Goal: Information Seeking & Learning: Find specific page/section

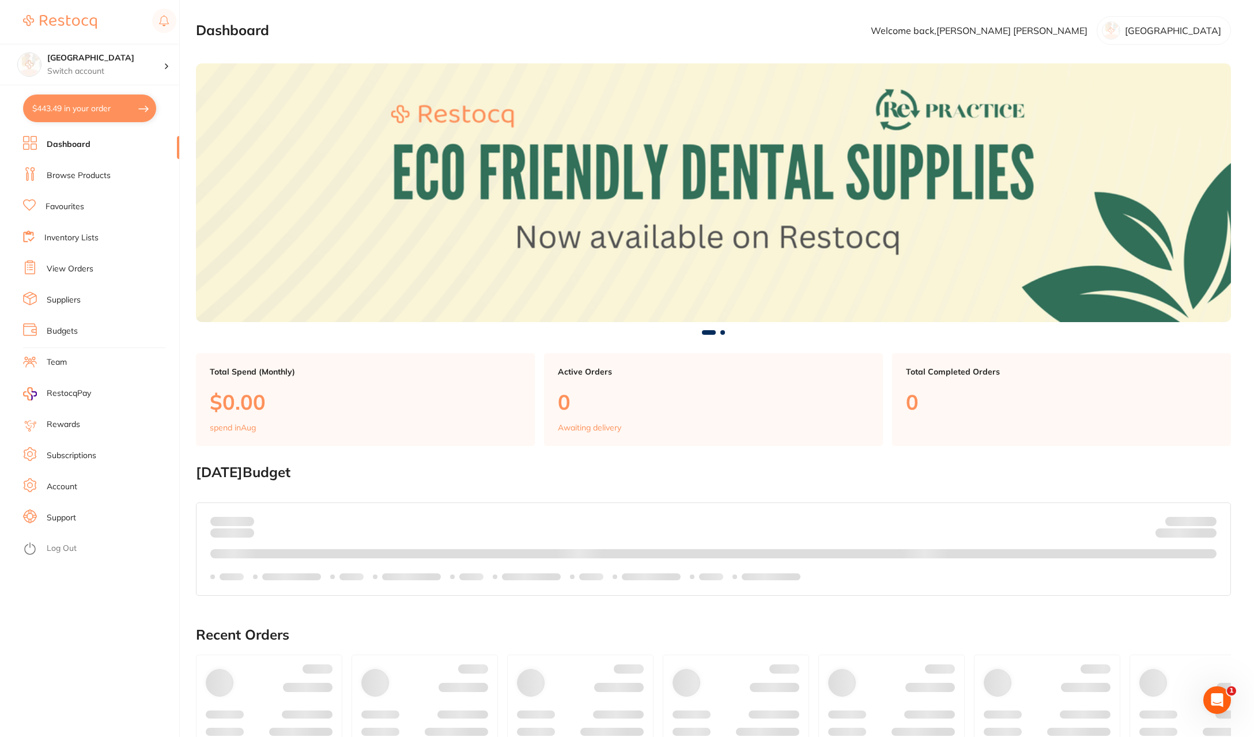
click at [65, 175] on link "Browse Products" at bounding box center [79, 176] width 64 height 12
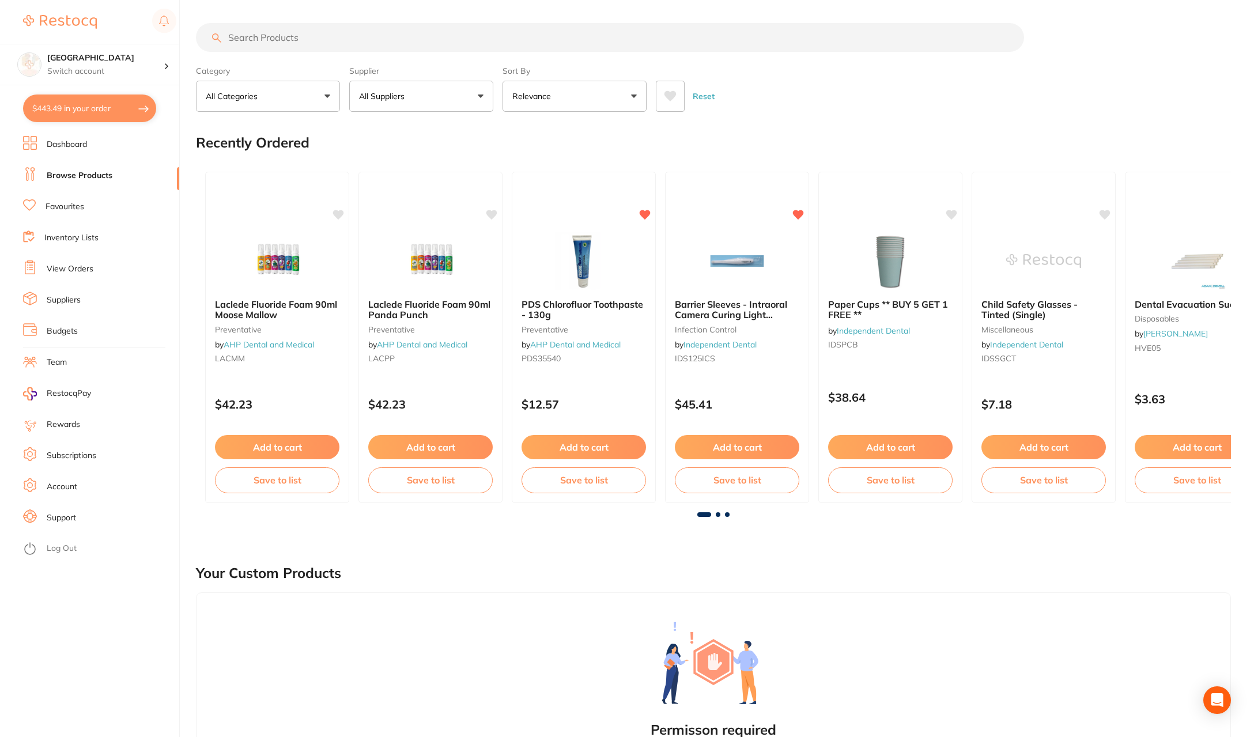
click at [283, 31] on input "search" at bounding box center [610, 37] width 828 height 29
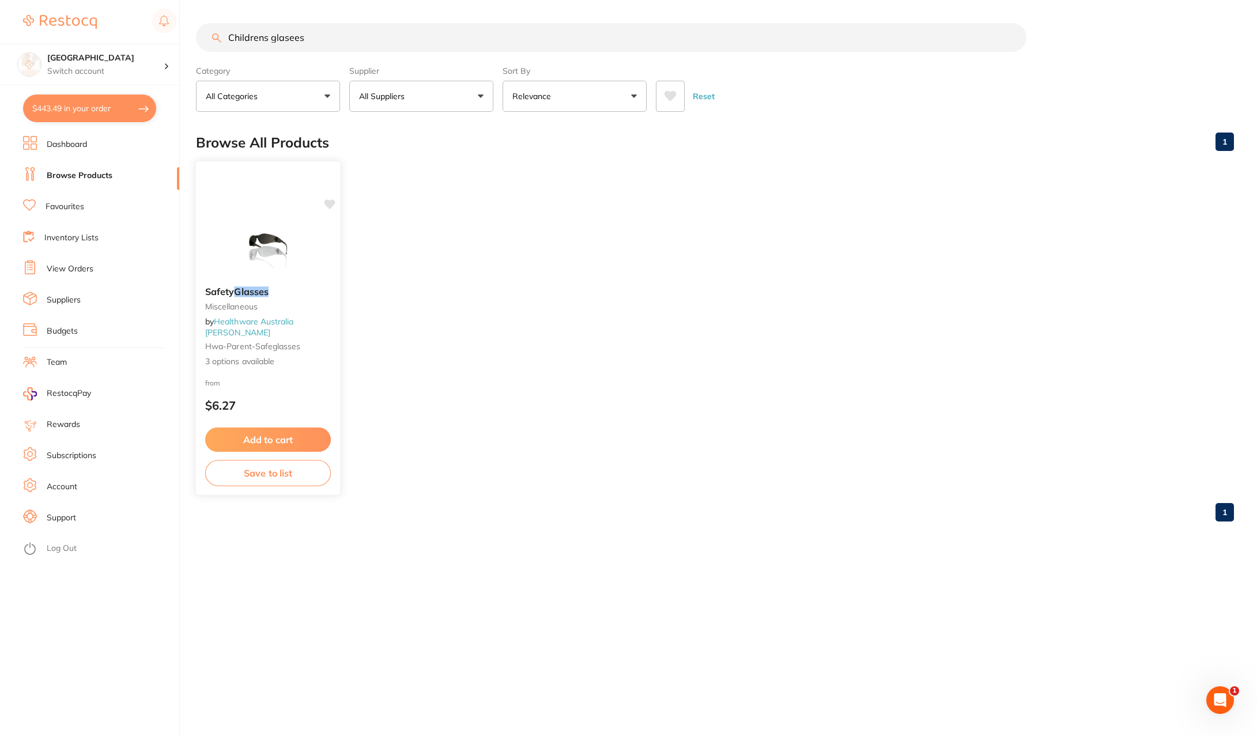
click at [254, 356] on span "3 options available" at bounding box center [268, 362] width 126 height 12
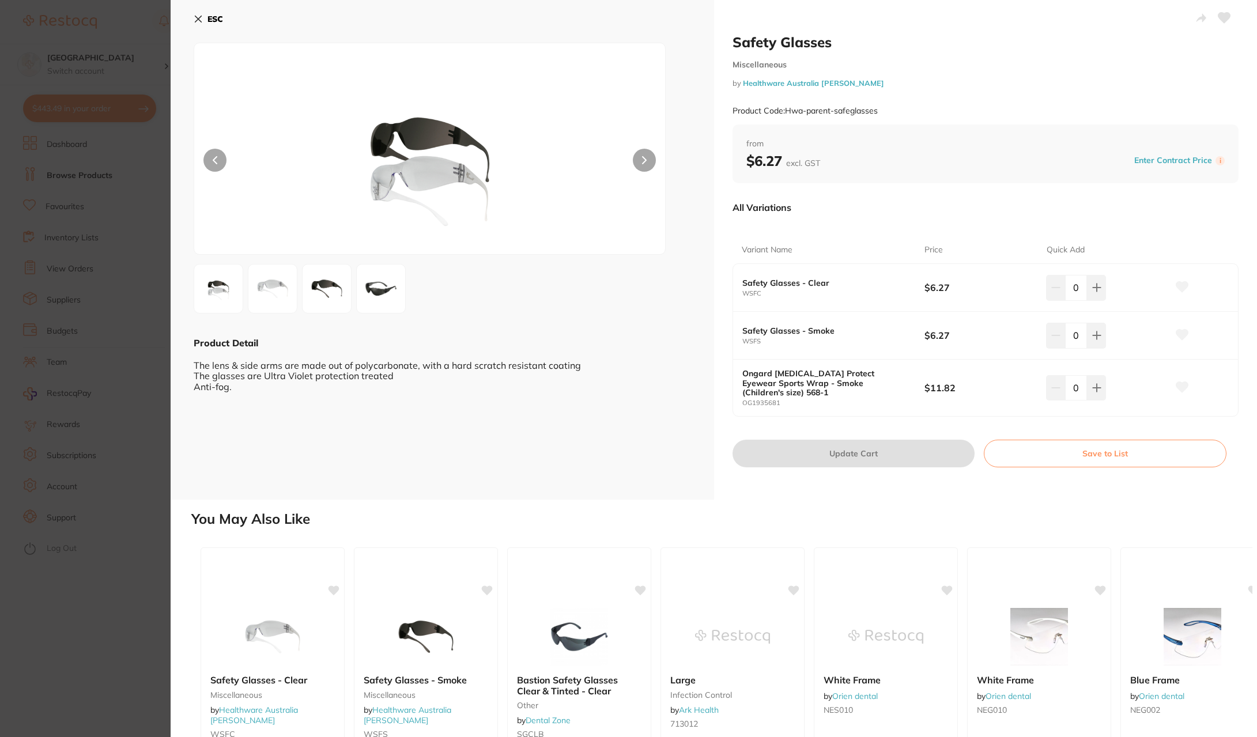
click at [197, 20] on icon at bounding box center [198, 19] width 6 height 6
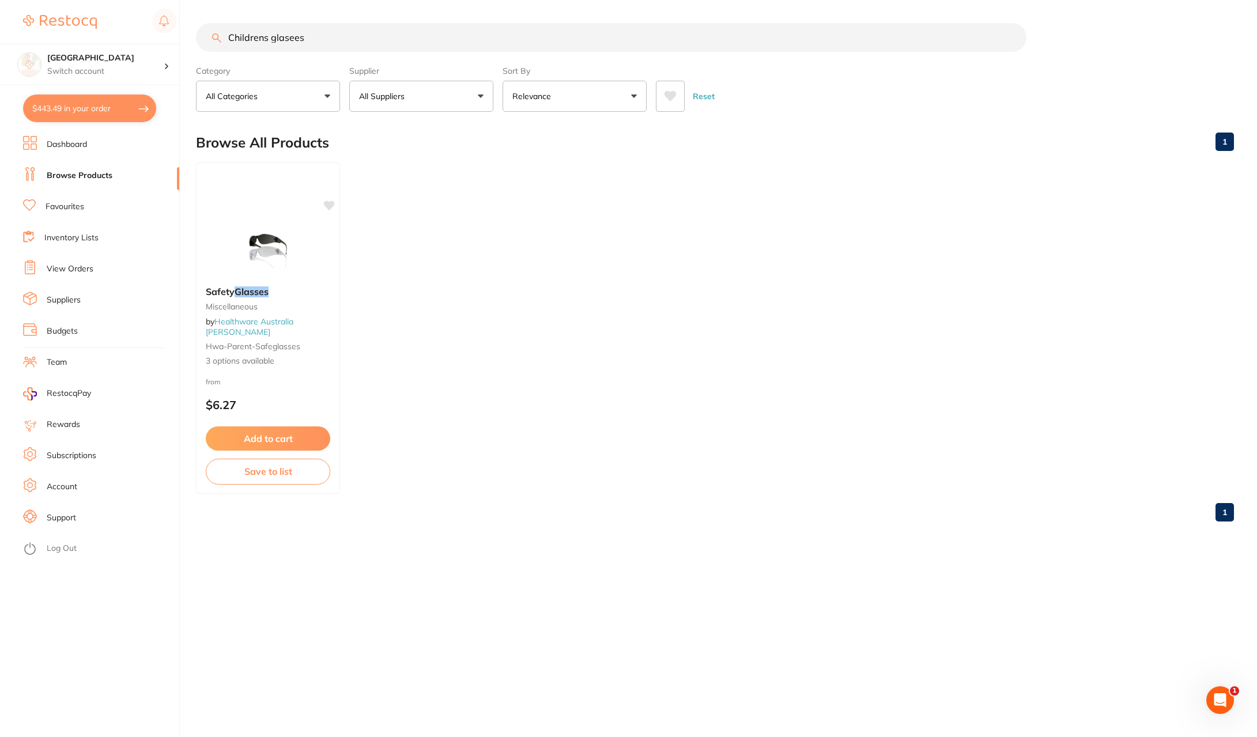
click at [309, 37] on input "Childrens glasees" at bounding box center [611, 37] width 830 height 29
type input "C"
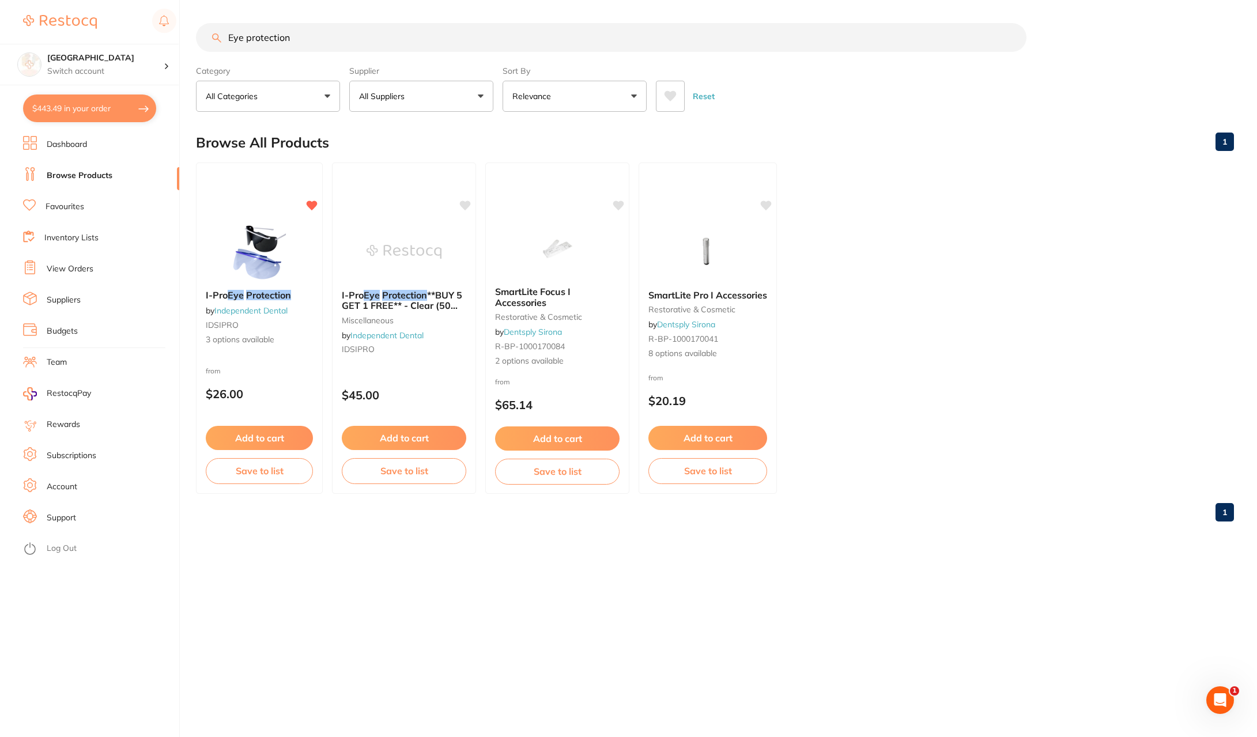
click at [390, 342] on div "I-Pro Eye Protection **BUY 5 GET 1 FREE** - Clear (50 frames + 50 lenses) misce…" at bounding box center [404, 324] width 143 height 87
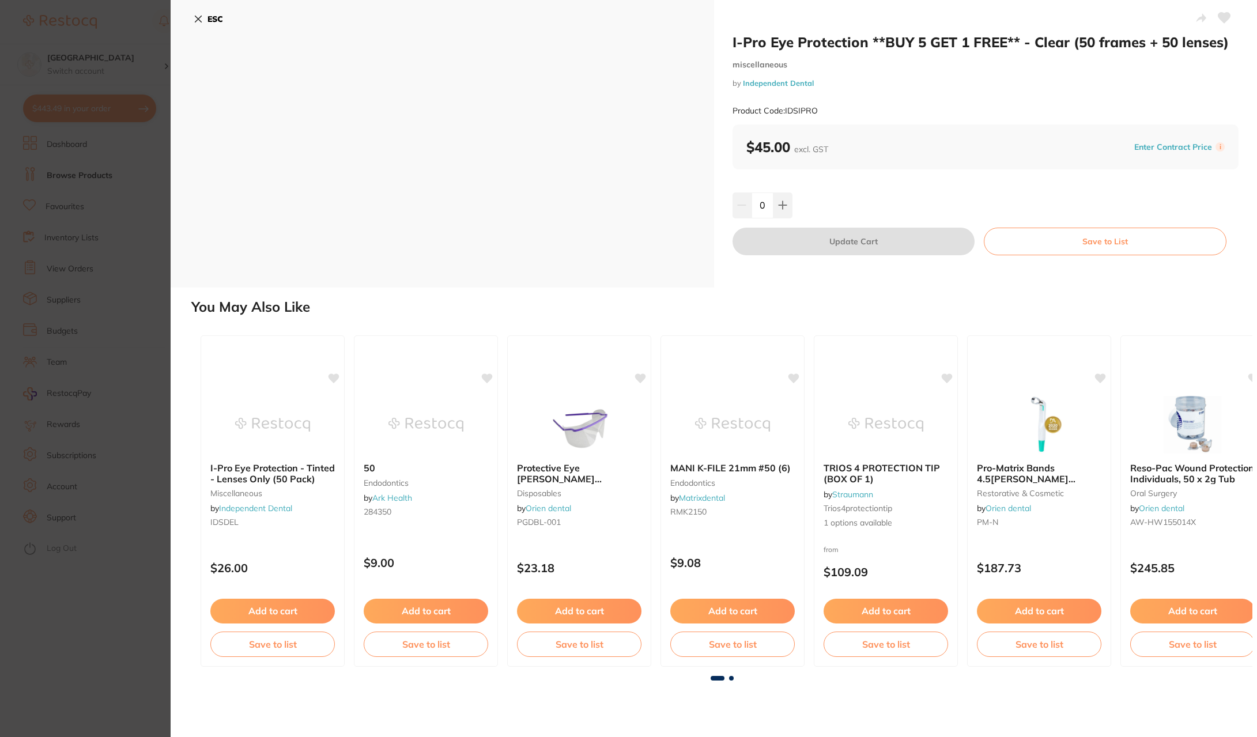
drag, startPoint x: 192, startPoint y: 20, endPoint x: 210, endPoint y: 24, distance: 17.6
click at [194, 20] on div "ESC" at bounding box center [442, 144] width 543 height 288
click at [199, 17] on icon at bounding box center [198, 18] width 9 height 9
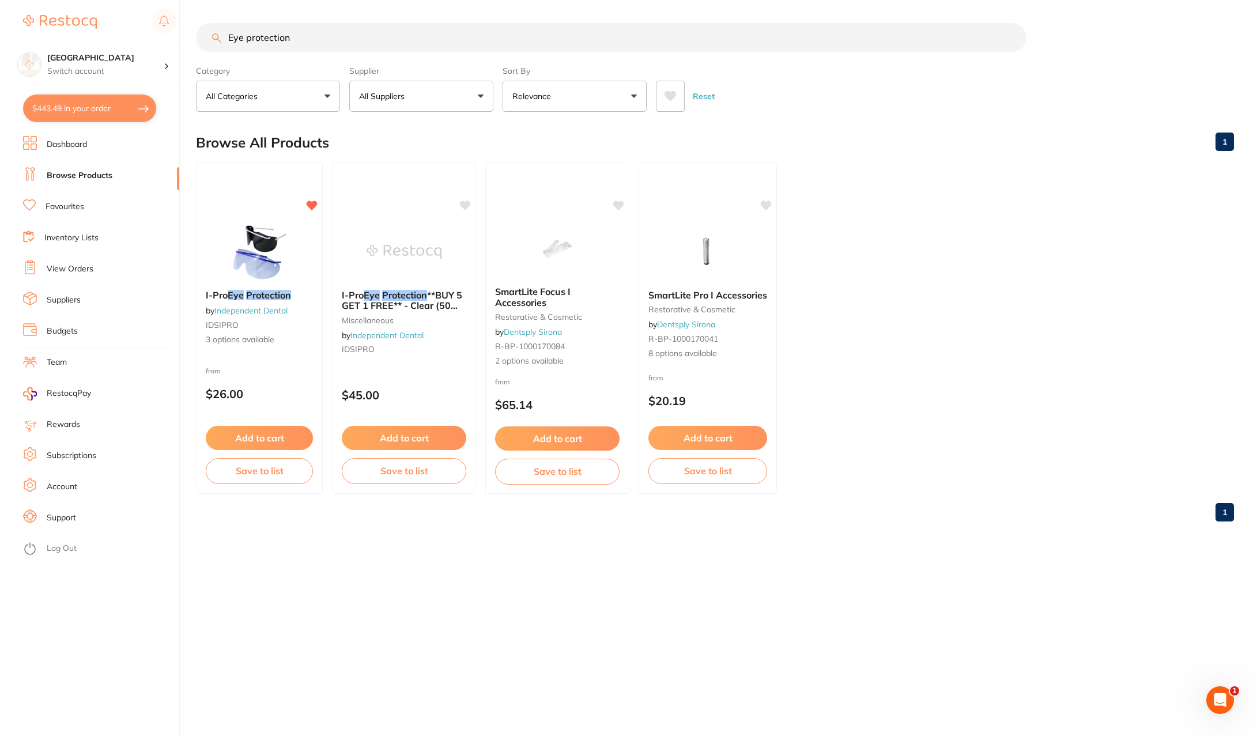
click at [227, 35] on input "Eye protection" at bounding box center [611, 37] width 830 height 29
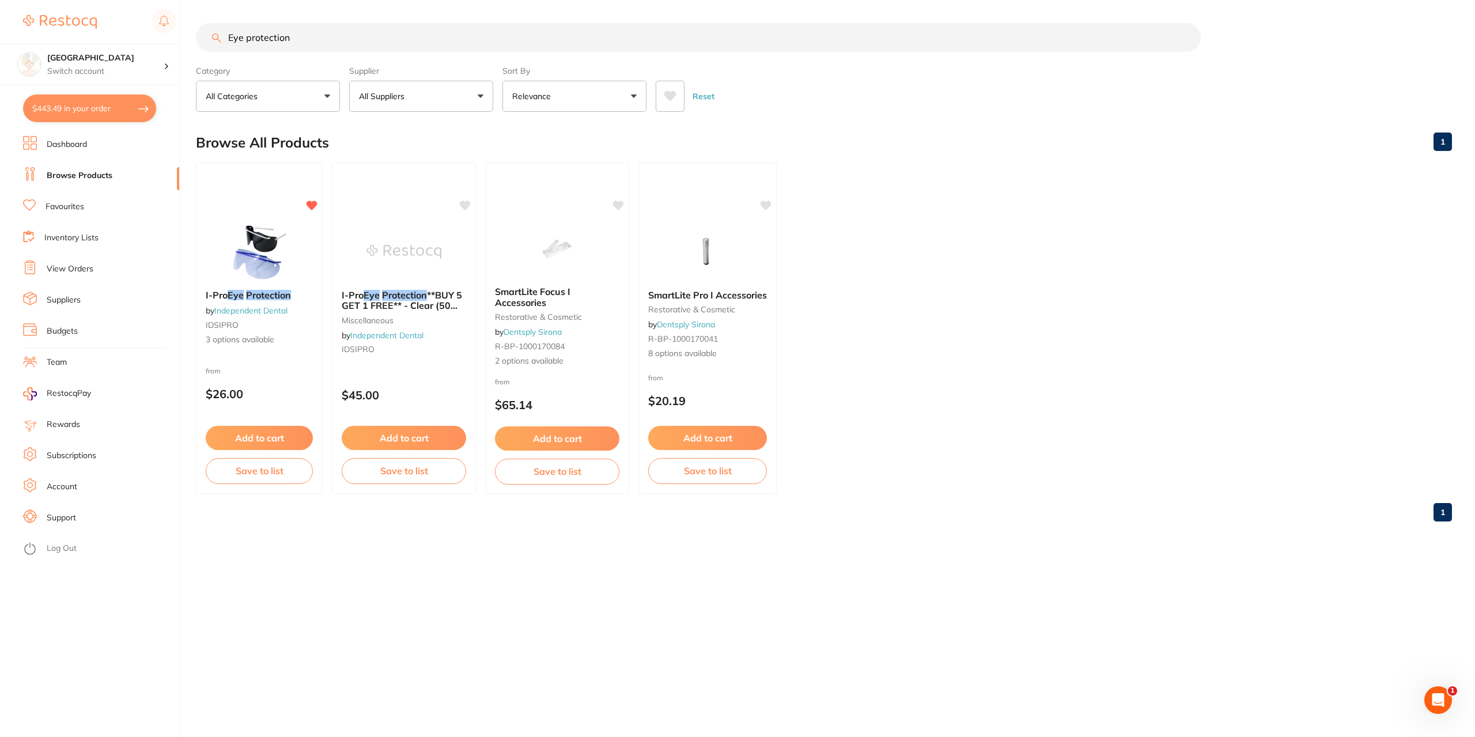
click at [290, 37] on input "Eye protection" at bounding box center [698, 37] width 1005 height 29
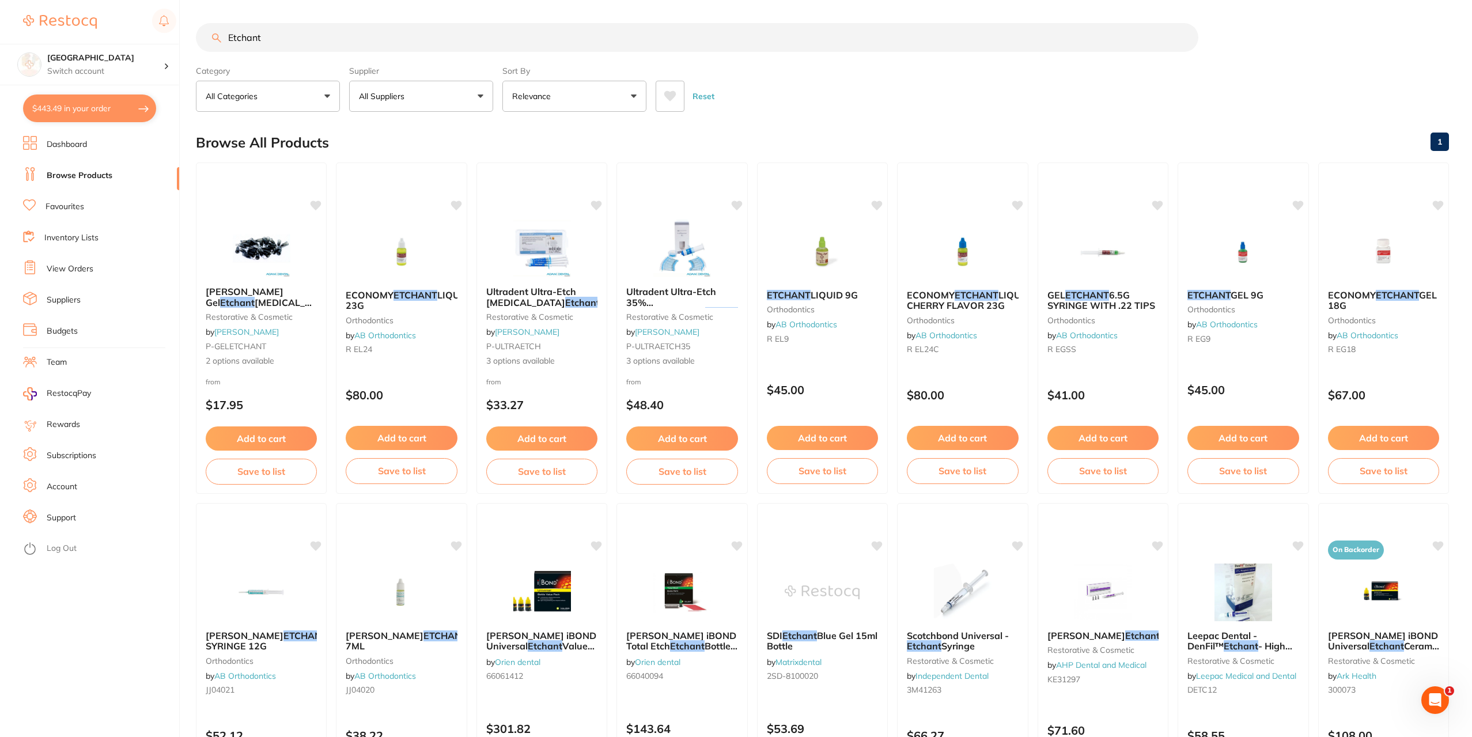
type input "Etchant"
click at [73, 207] on link "Favourites" at bounding box center [65, 207] width 39 height 12
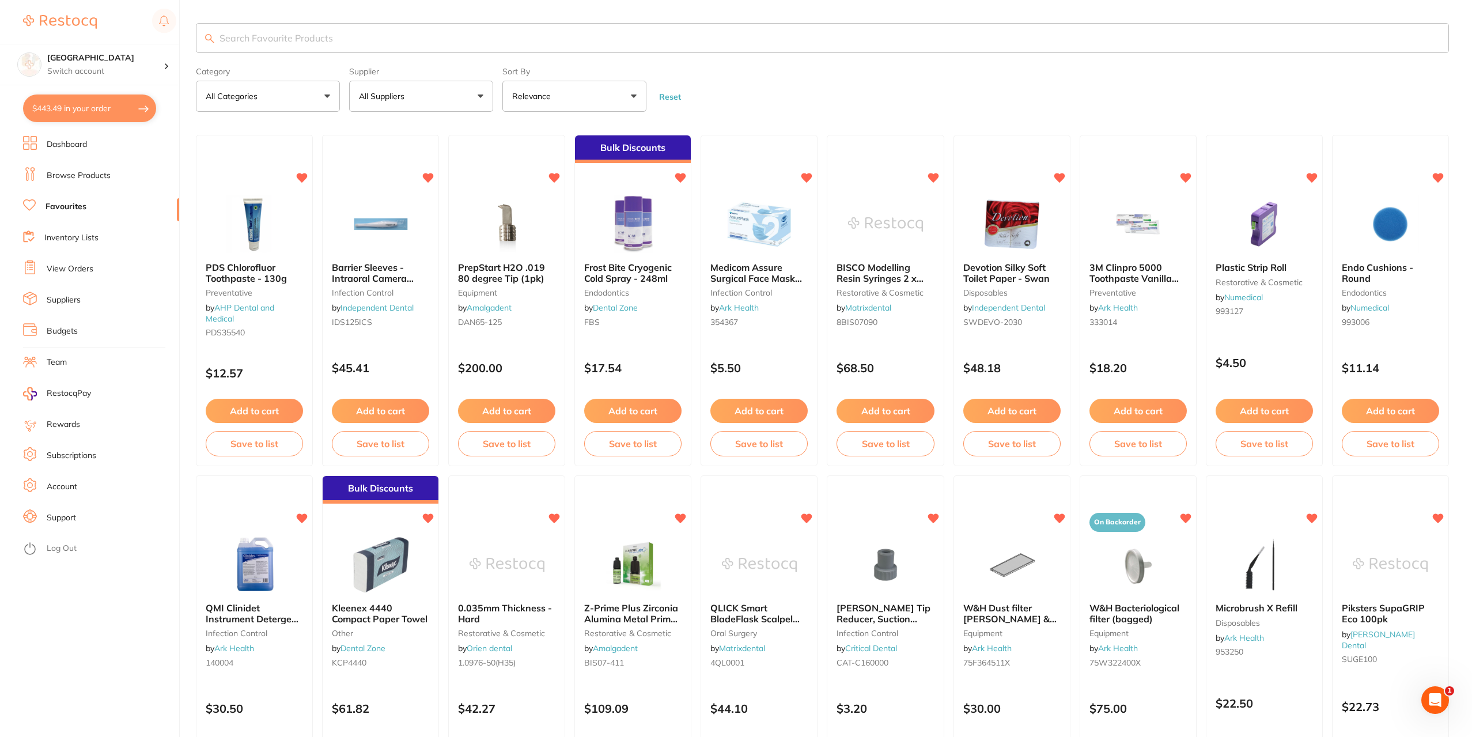
click at [257, 39] on input "search" at bounding box center [822, 38] width 1253 height 30
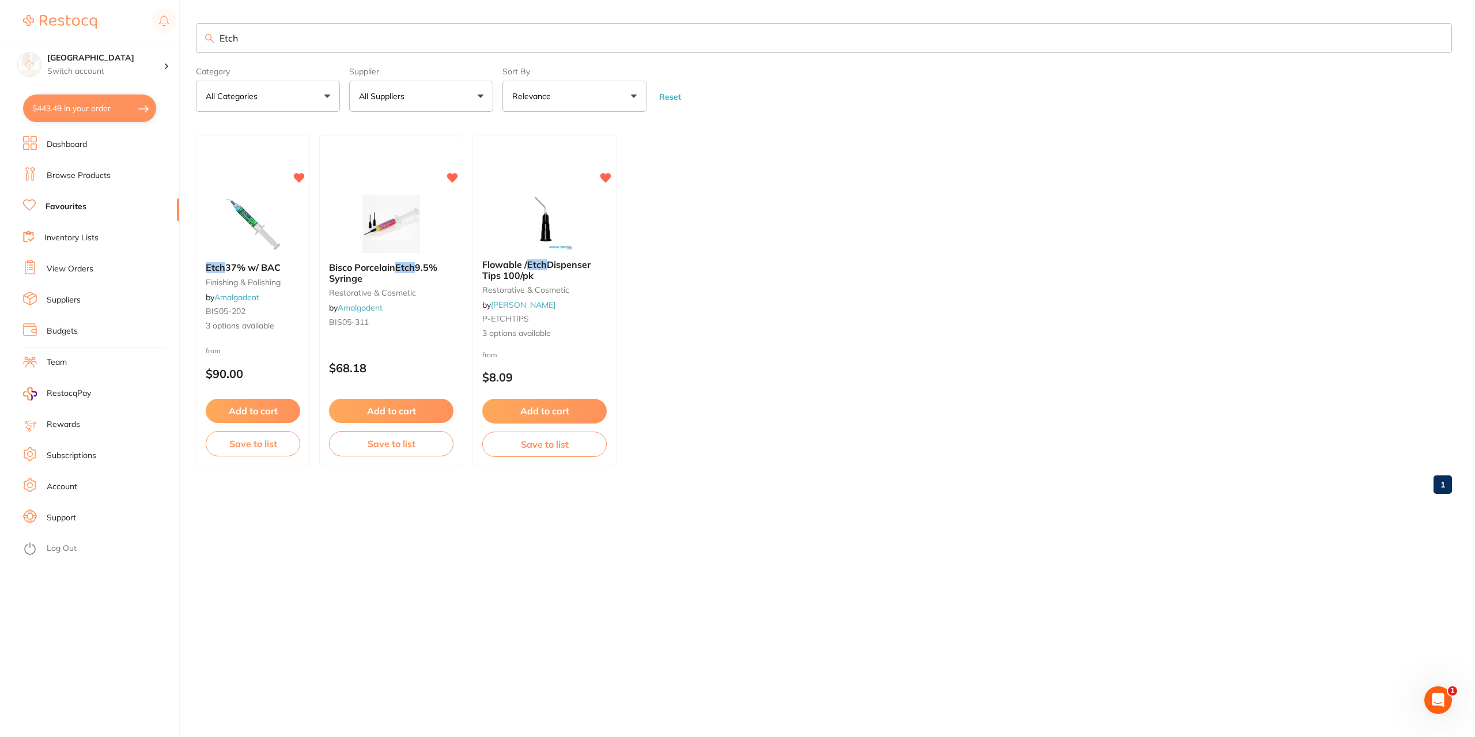
type input "Etch"
click at [229, 294] on link "Amalgadent" at bounding box center [237, 297] width 46 height 10
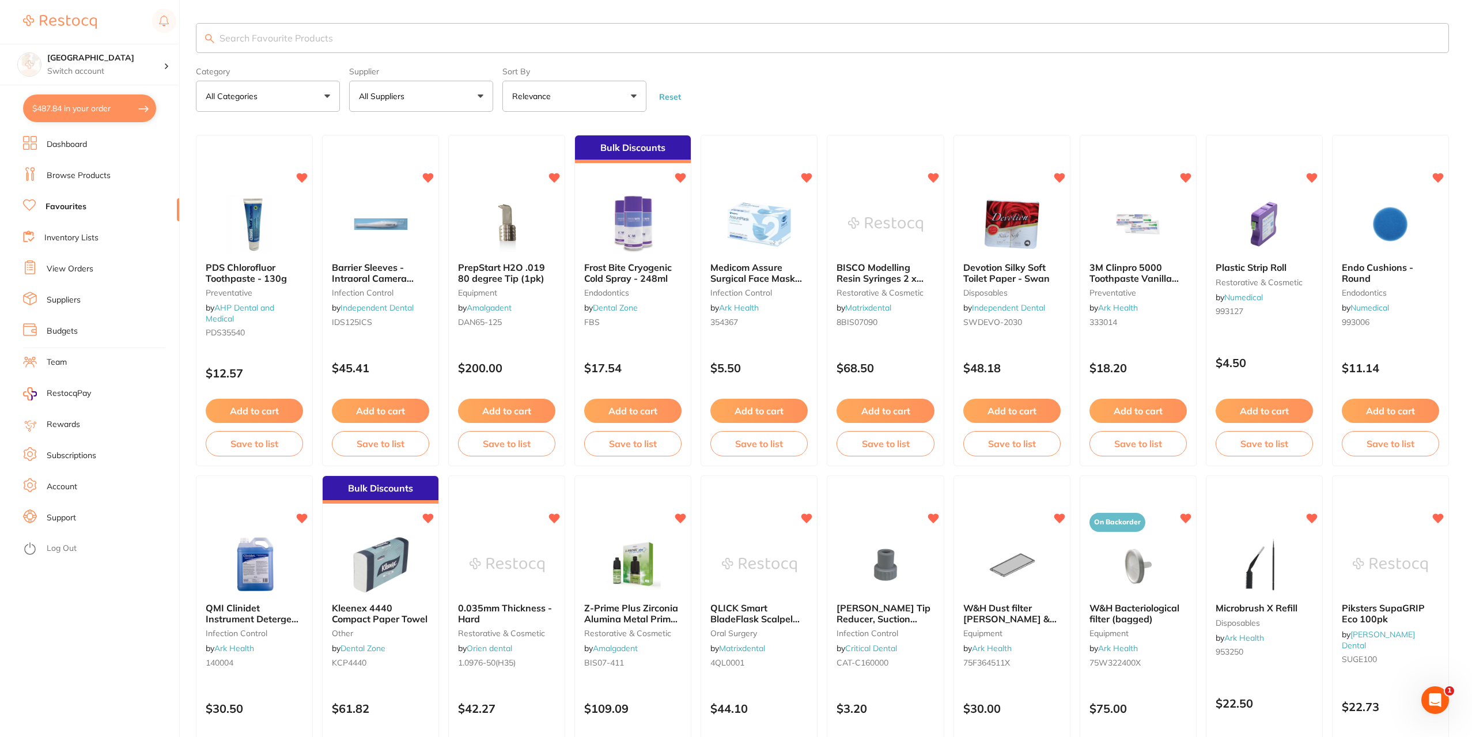
click at [237, 43] on input "search" at bounding box center [822, 38] width 1253 height 30
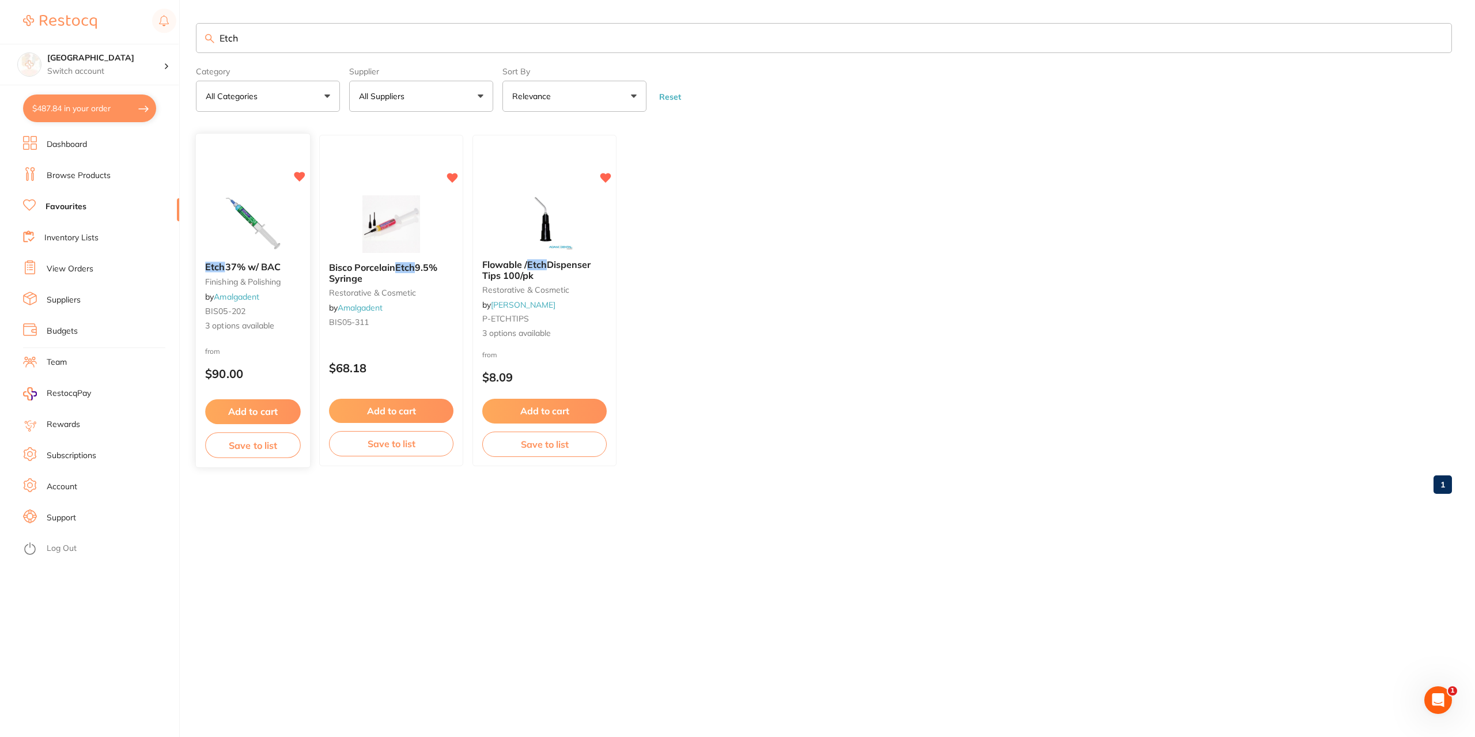
type input "Etch"
click at [236, 323] on span "3 options available" at bounding box center [253, 327] width 96 height 12
